Goal: Task Accomplishment & Management: Manage account settings

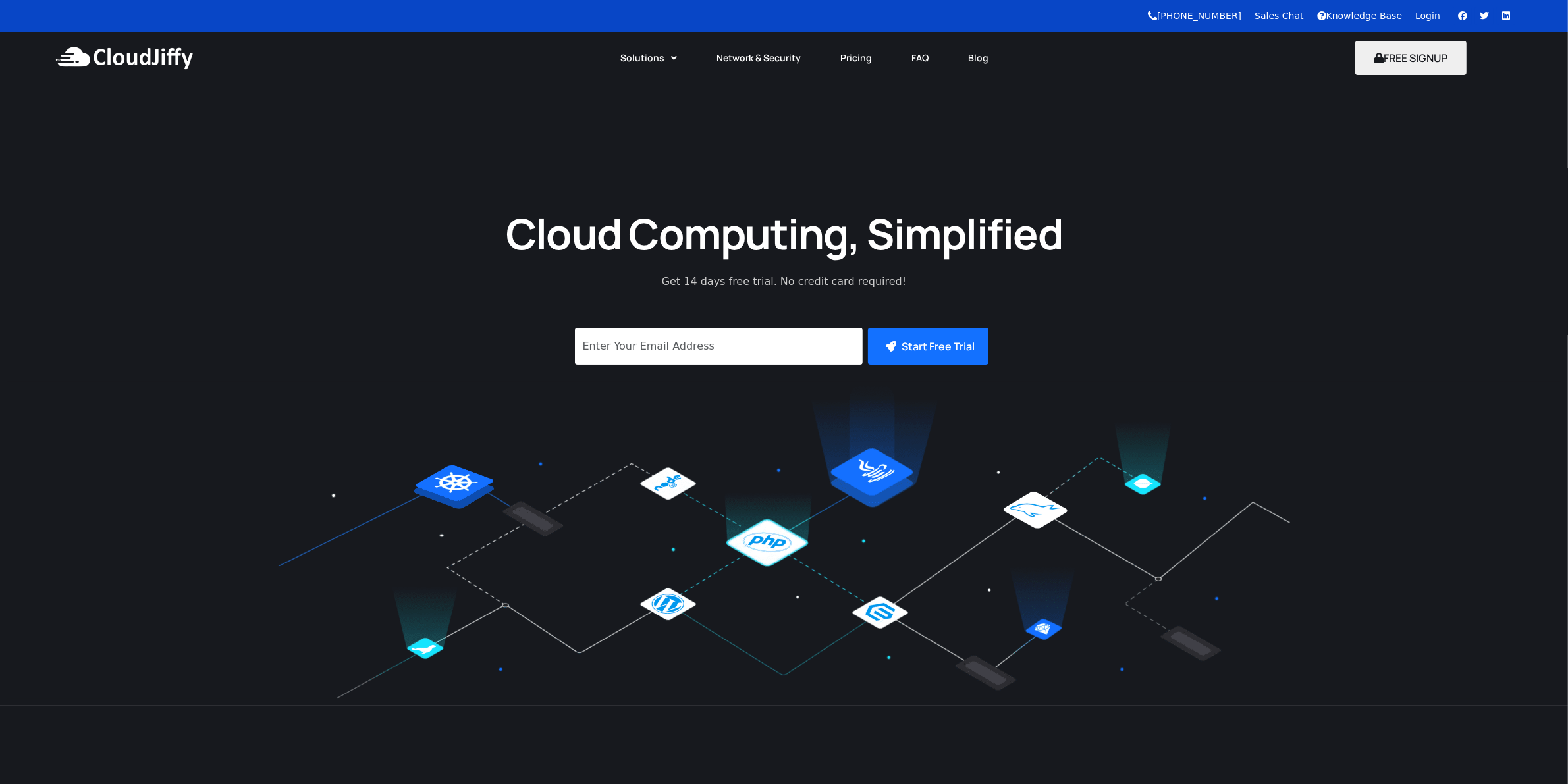
click at [1430, 10] on link "Login" at bounding box center [1428, 15] width 25 height 10
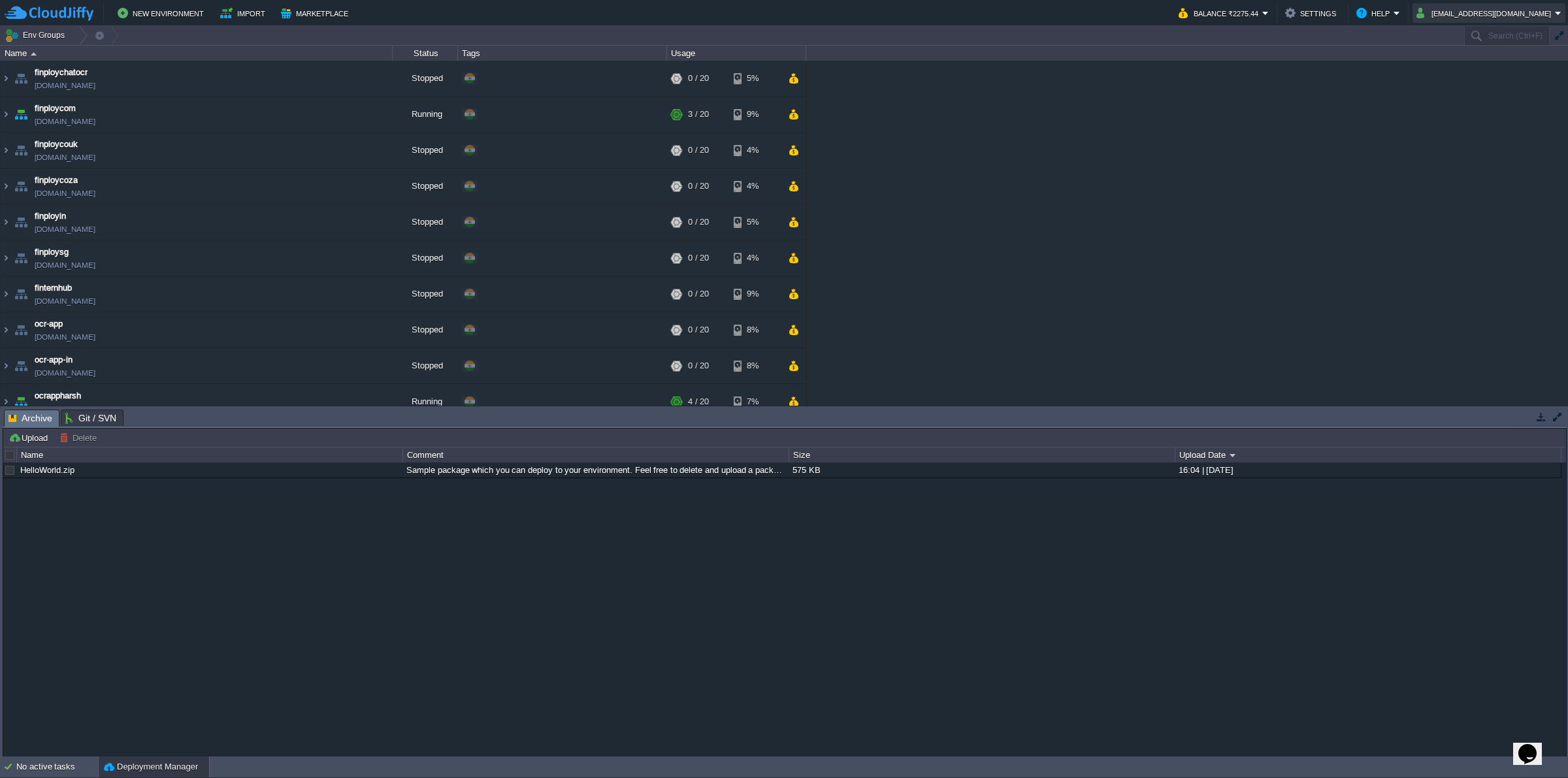
click at [1542, 15] on button "finploy1@gmail.com" at bounding box center [1486, 13] width 138 height 16
click at [1498, 73] on span "Sign out" at bounding box center [1490, 69] width 31 height 10
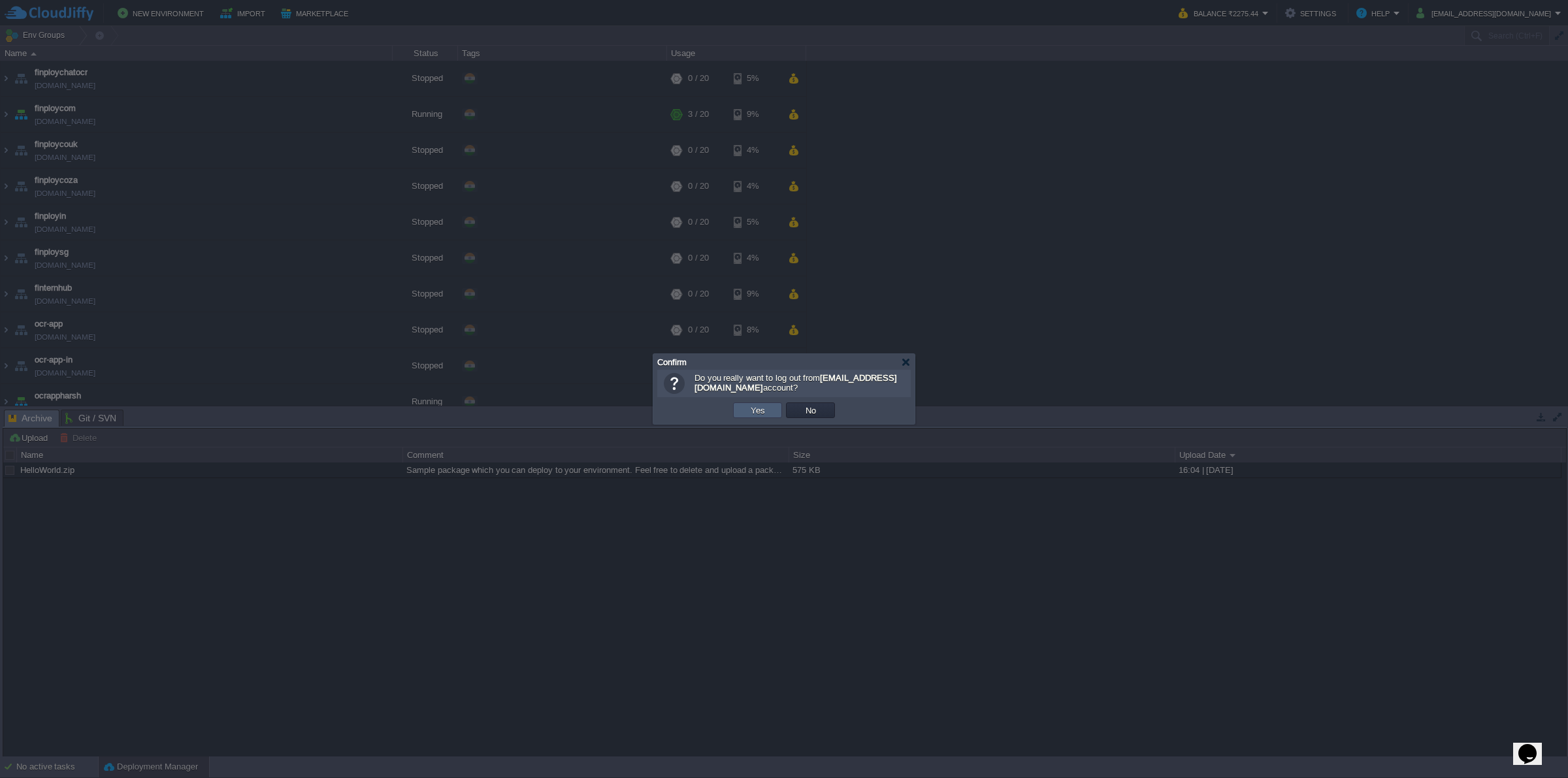
click at [768, 406] on td "Yes" at bounding box center [757, 410] width 49 height 16
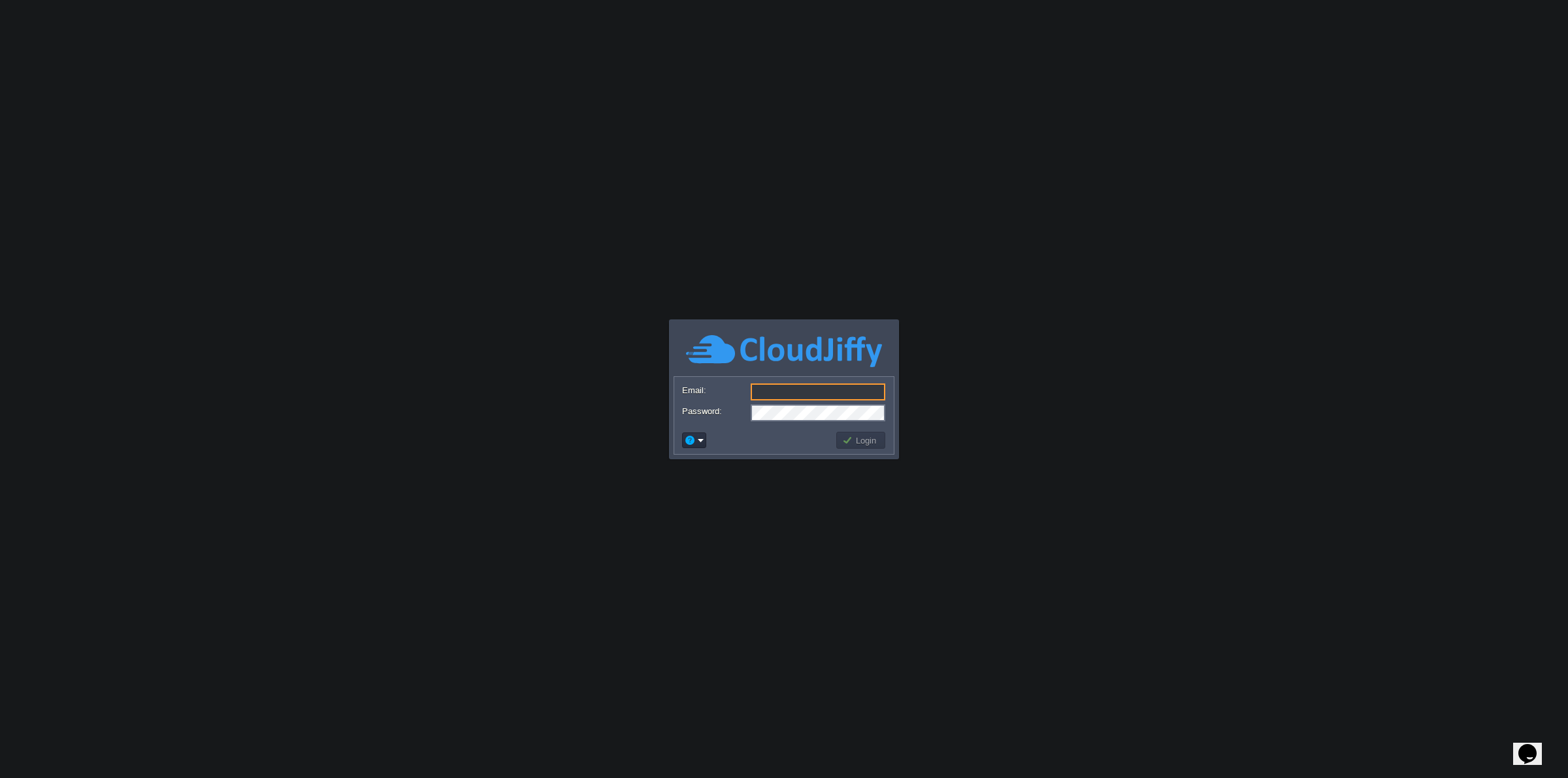
type input "finploy1@gmail.com"
